Goal: Information Seeking & Learning: Compare options

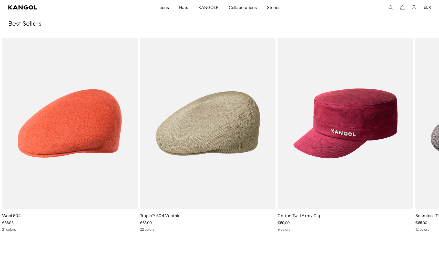
scroll to position [0, 105]
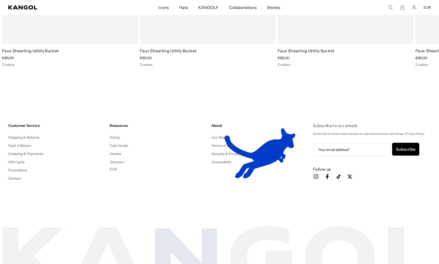
scroll to position [0, 105]
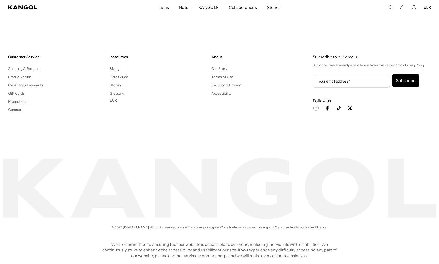
scroll to position [0, 105]
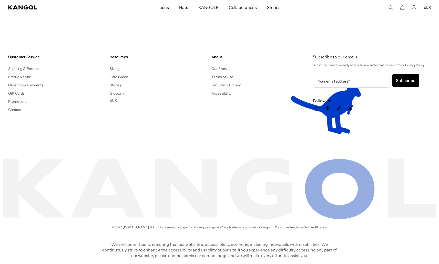
scroll to position [0, 105]
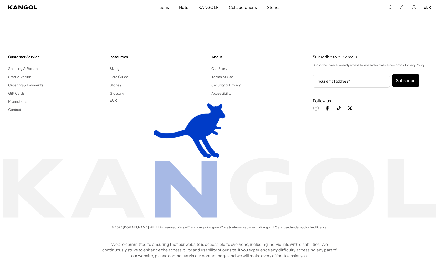
scroll to position [0, 105]
